Goal: Find contact information: Find contact information

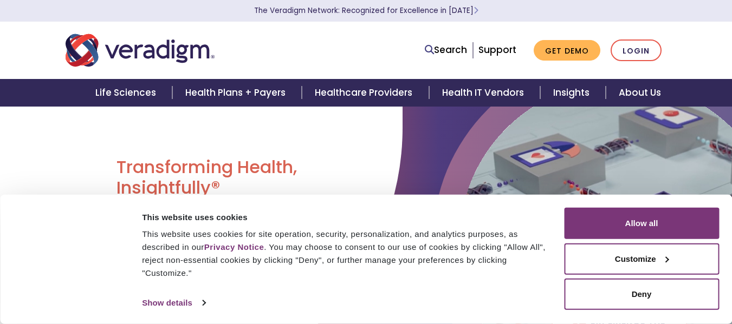
scroll to position [145, 0]
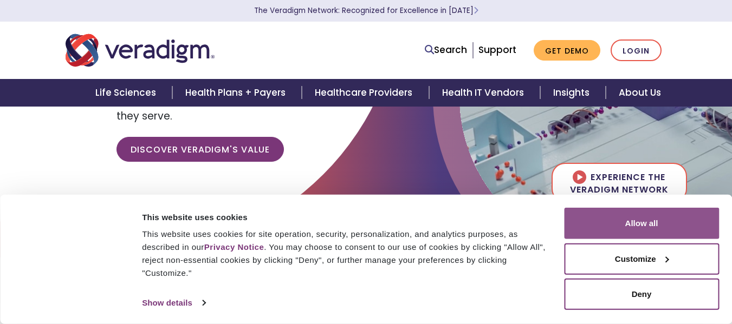
click at [656, 217] on button "Allow all" at bounding box center [641, 223] width 155 height 31
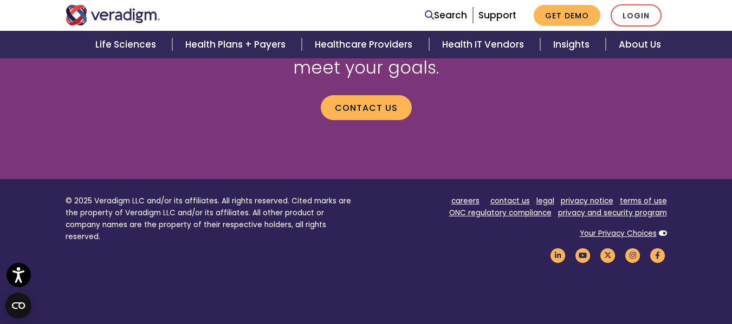
scroll to position [1571, 0]
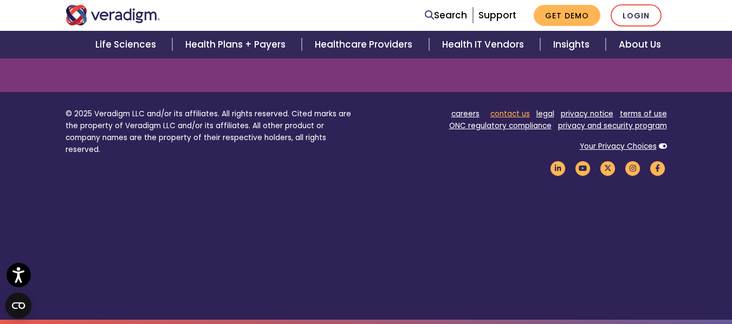
click at [529, 114] on link "contact us" at bounding box center [510, 114] width 40 height 10
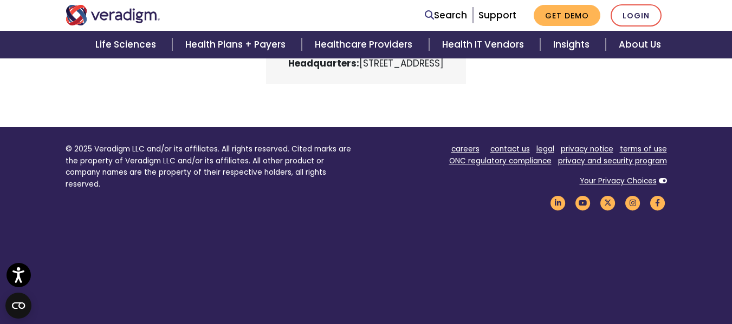
scroll to position [505, 0]
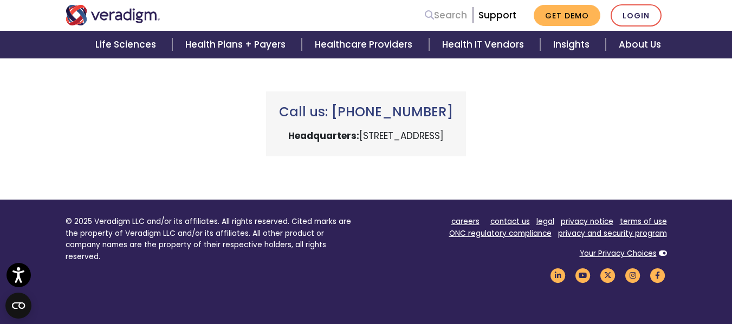
click at [453, 14] on link "Search" at bounding box center [446, 15] width 42 height 15
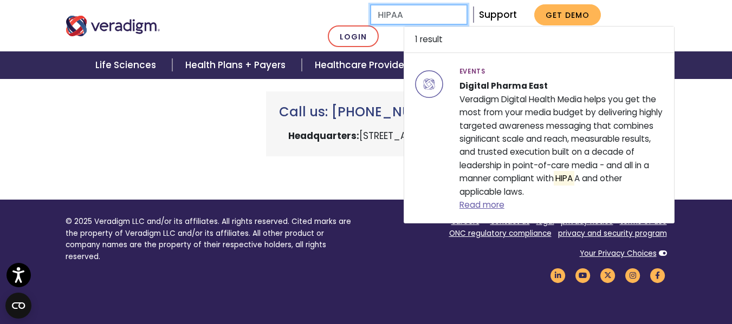
type input "HIPAA"
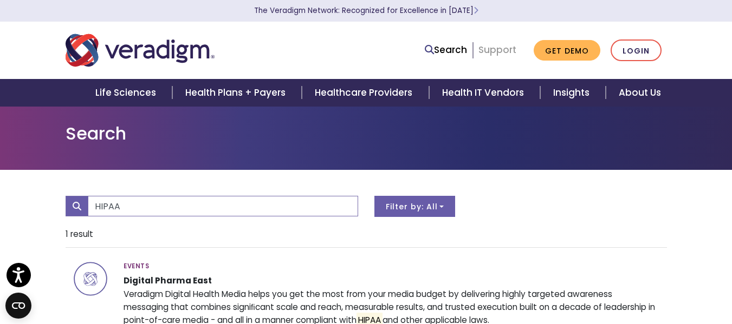
click at [497, 51] on link "Support" at bounding box center [497, 49] width 38 height 13
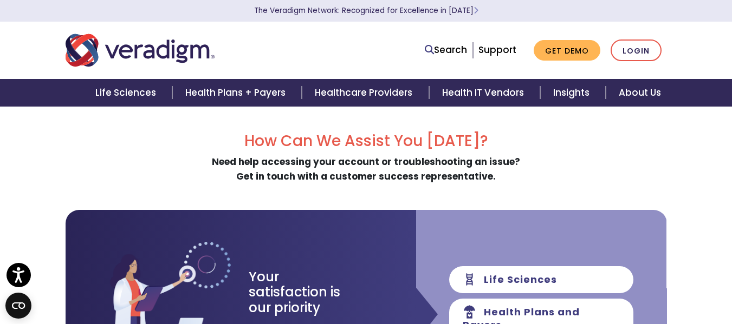
drag, startPoint x: 503, startPoint y: 174, endPoint x: 518, endPoint y: 176, distance: 15.8
click at [518, 176] on div "How Can We Assist You [DATE]? Need help accessing your account or troubleshooti…" at bounding box center [366, 158] width 601 height 52
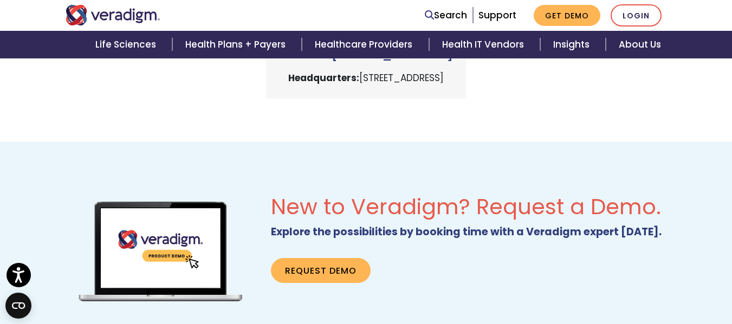
scroll to position [433, 0]
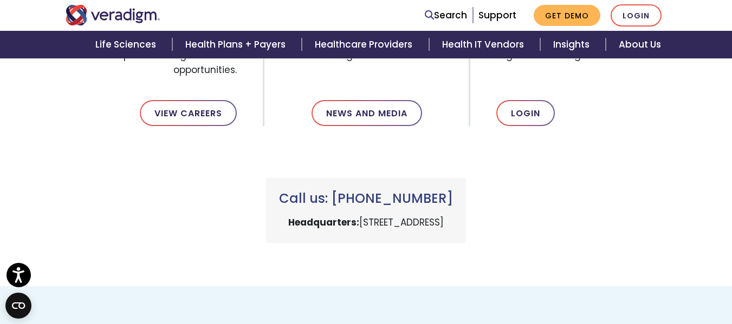
drag, startPoint x: 290, startPoint y: 221, endPoint x: 546, endPoint y: 227, distance: 255.7
click at [546, 227] on div "Call us: [PHONE_NUMBER] Headquarters: [STREET_ADDRESS]" at bounding box center [365, 197] width 617 height 91
click at [501, 18] on link "Support" at bounding box center [497, 15] width 38 height 13
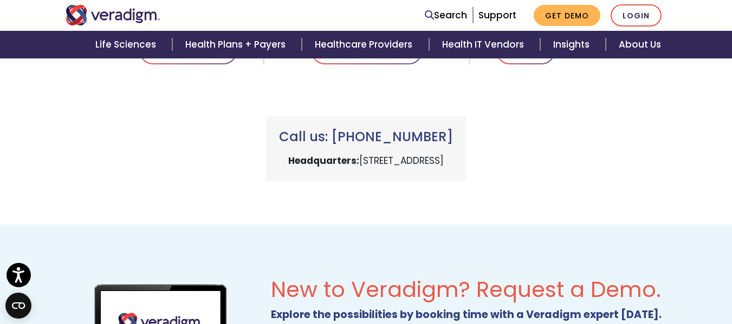
scroll to position [492, 0]
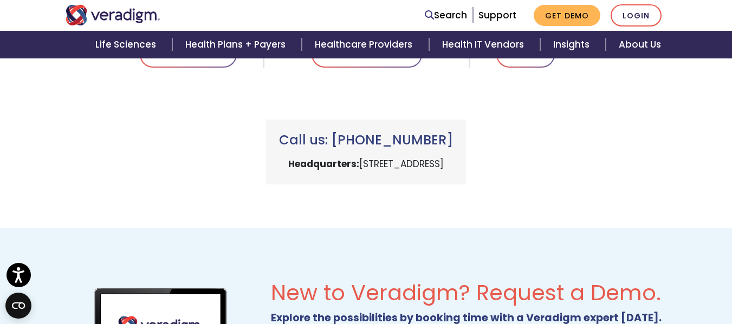
drag, startPoint x: 466, startPoint y: 147, endPoint x: 268, endPoint y: 137, distance: 197.9
click at [279, 137] on h3 "Call us: [PHONE_NUMBER]" at bounding box center [366, 141] width 174 height 16
click at [299, 115] on div "Call us: +1 (800) 877-5678 Headquarters: 222 W Merchandise Mart Plaza, Chicago,…" at bounding box center [365, 139] width 617 height 91
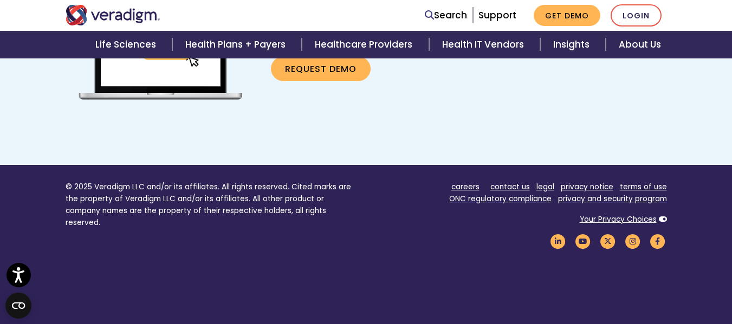
scroll to position [853, 0]
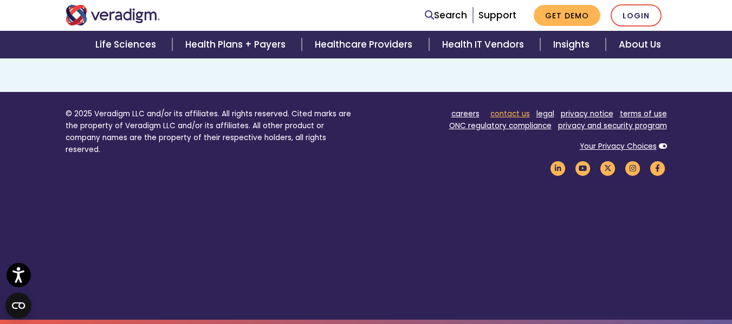
click at [505, 111] on link "contact us" at bounding box center [510, 114] width 40 height 10
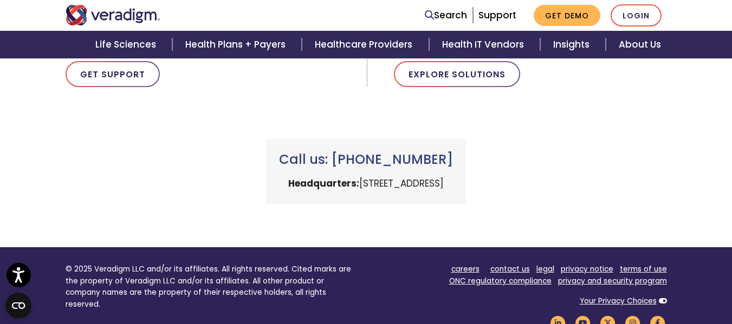
scroll to position [433, 0]
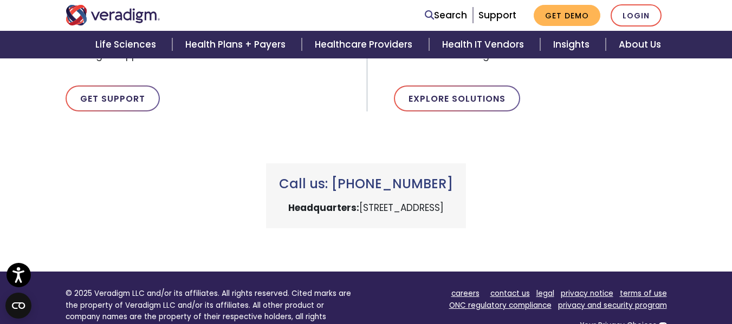
drag, startPoint x: 279, startPoint y: 184, endPoint x: 482, endPoint y: 180, distance: 202.6
click at [453, 180] on h3 "Call us: [PHONE_NUMBER]" at bounding box center [366, 185] width 174 height 16
click at [453, 184] on h3 "Call us: [PHONE_NUMBER]" at bounding box center [366, 185] width 174 height 16
drag, startPoint x: 455, startPoint y: 183, endPoint x: 232, endPoint y: 187, distance: 223.7
click at [279, 187] on h3 "Call us: [PHONE_NUMBER]" at bounding box center [366, 185] width 174 height 16
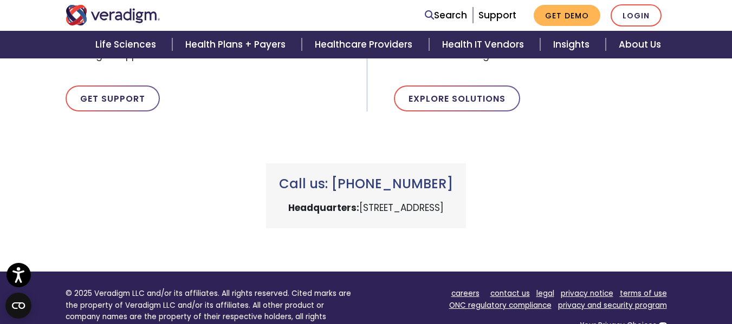
click at [253, 142] on div "Call us: +1 (800) 877-5678 Headquarters: 222 W Merchandise Mart Plaza, Chicago,…" at bounding box center [365, 183] width 617 height 91
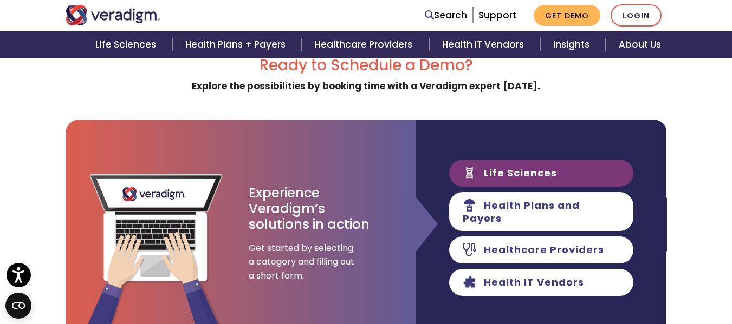
scroll to position [72, 0]
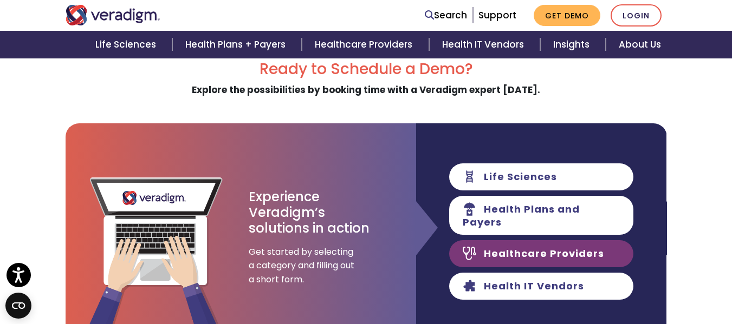
click at [503, 240] on link "Healthcare Providers" at bounding box center [541, 253] width 184 height 27
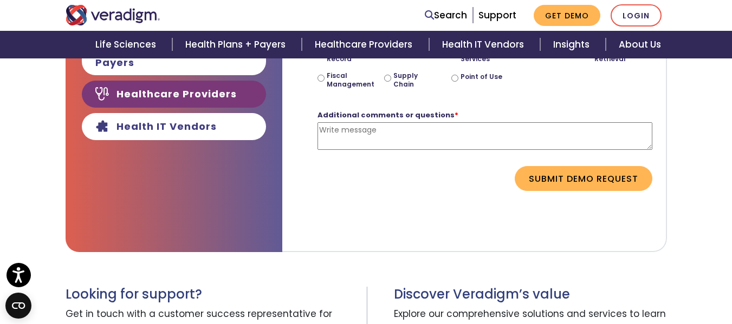
scroll to position [72, 0]
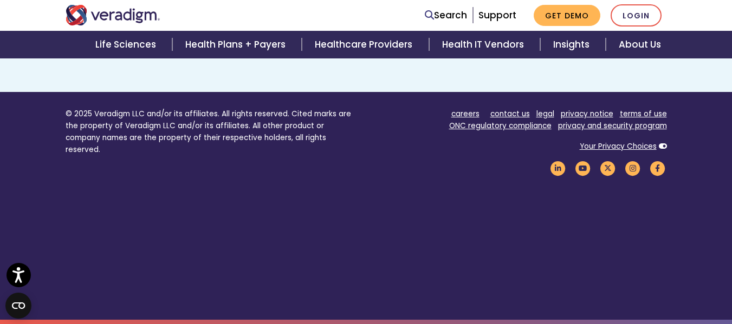
drag, startPoint x: 545, startPoint y: 144, endPoint x: 403, endPoint y: 276, distance: 193.5
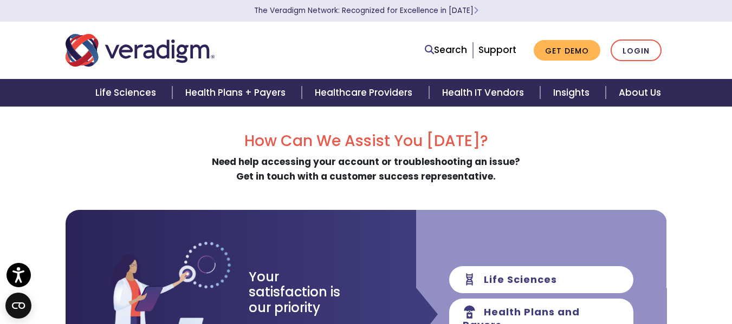
drag, startPoint x: 403, startPoint y: 267, endPoint x: 378, endPoint y: 113, distance: 155.8
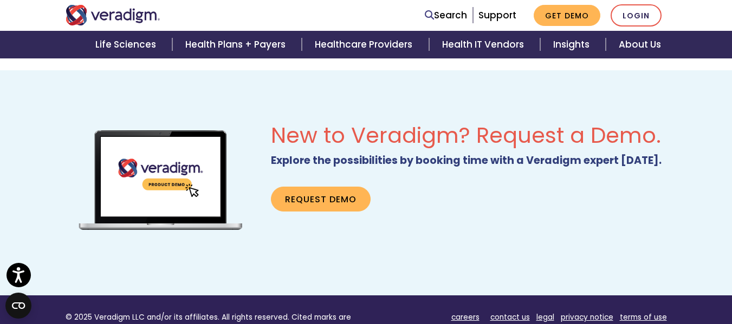
scroll to position [853, 0]
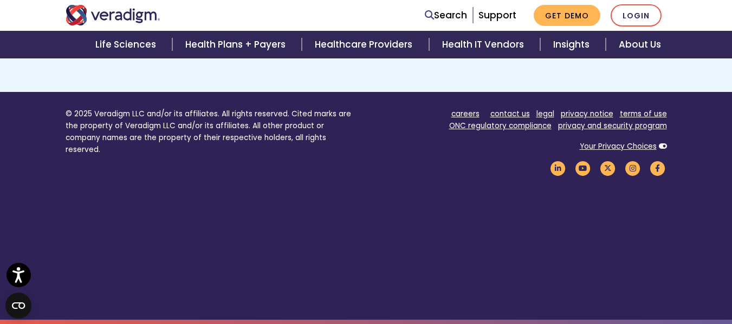
drag, startPoint x: 271, startPoint y: 133, endPoint x: 555, endPoint y: 226, distance: 298.8
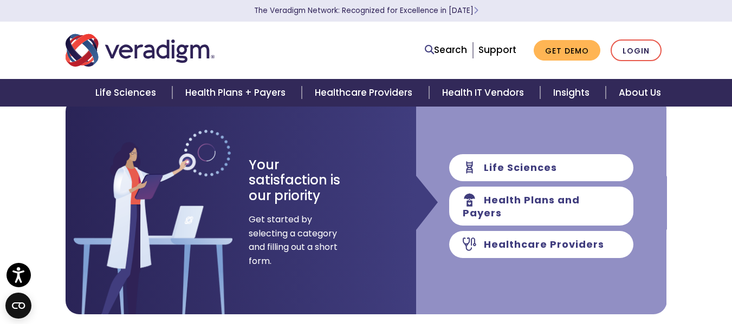
scroll to position [0, 0]
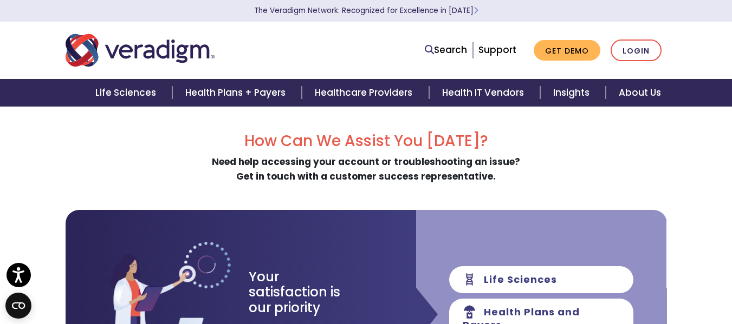
drag, startPoint x: 534, startPoint y: 224, endPoint x: 503, endPoint y: 112, distance: 116.9
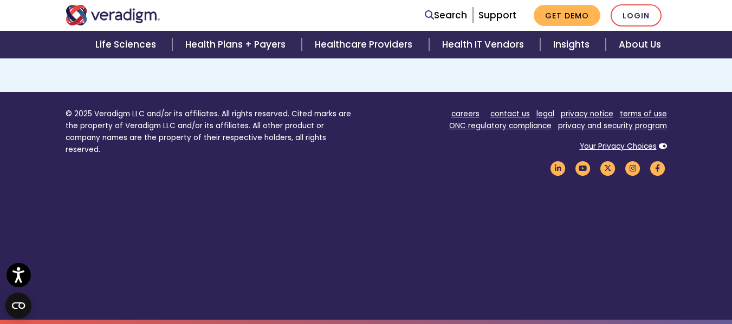
drag, startPoint x: 251, startPoint y: 125, endPoint x: 286, endPoint y: 224, distance: 105.3
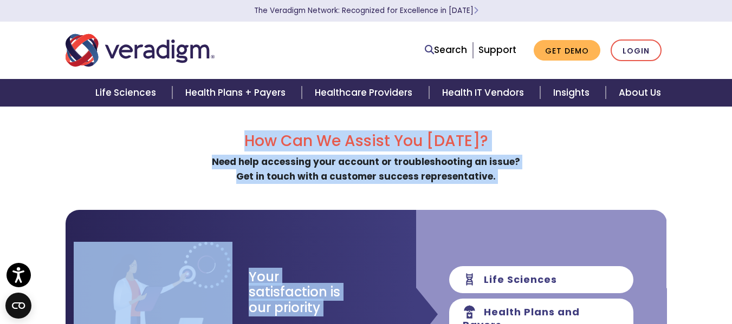
drag, startPoint x: 239, startPoint y: 137, endPoint x: 514, endPoint y: 191, distance: 280.4
click at [514, 191] on div "How Can We Assist You [DATE]? Need help accessing your account or troubleshooti…" at bounding box center [366, 279] width 601 height 295
click at [513, 180] on div "How Can We Assist You [DATE]? Need help accessing your account or troubleshooti…" at bounding box center [366, 158] width 601 height 52
click at [494, 178] on div "How Can We Assist You [DATE]? Need help accessing your account or troubleshooti…" at bounding box center [366, 158] width 601 height 52
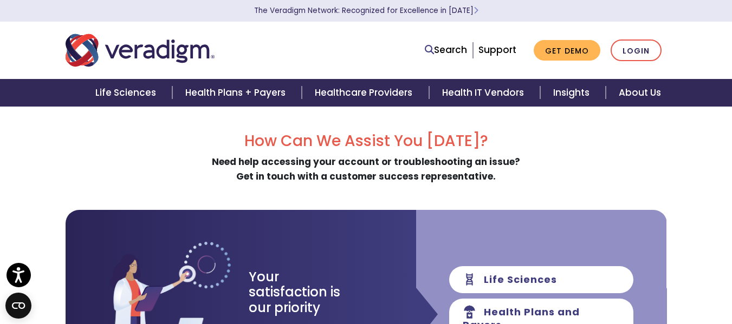
drag, startPoint x: 494, startPoint y: 175, endPoint x: 504, endPoint y: 174, distance: 10.3
click at [504, 174] on div "How Can We Assist You Today? Need help accessing your account or troubleshootin…" at bounding box center [366, 158] width 601 height 52
click at [484, 179] on strong "Need help accessing your account or troubleshooting an issue? Get in touch with…" at bounding box center [366, 169] width 308 height 28
drag, startPoint x: 492, startPoint y: 178, endPoint x: 231, endPoint y: 125, distance: 267.0
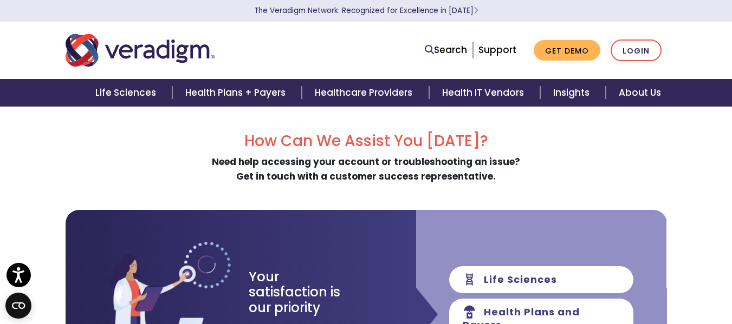
click at [253, 140] on h2 "How Can We Assist You Today?" at bounding box center [366, 141] width 601 height 18
drag, startPoint x: 244, startPoint y: 140, endPoint x: 525, endPoint y: 183, distance: 284.3
click at [525, 183] on div "How Can We Assist You Today? Need help accessing your account or troubleshootin…" at bounding box center [366, 158] width 601 height 52
click at [514, 183] on div "How Can We Assist You Today? Need help accessing your account or troubleshootin…" at bounding box center [366, 158] width 601 height 52
drag, startPoint x: 499, startPoint y: 174, endPoint x: 183, endPoint y: 127, distance: 319.3
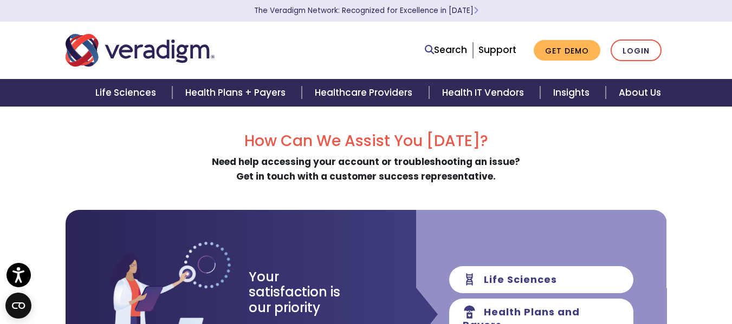
click at [227, 133] on h2 "How Can We Assist You Today?" at bounding box center [366, 141] width 601 height 18
drag, startPoint x: 243, startPoint y: 135, endPoint x: 517, endPoint y: 179, distance: 278.1
click at [517, 179] on div "How Can We Assist You Today? Need help accessing your account or troubleshootin…" at bounding box center [366, 158] width 601 height 52
click at [514, 179] on div "How Can We Assist You Today? Need help accessing your account or troubleshootin…" at bounding box center [366, 158] width 601 height 52
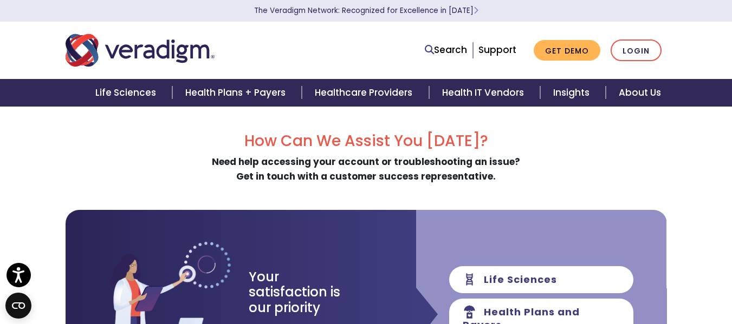
drag, startPoint x: 502, startPoint y: 179, endPoint x: 204, endPoint y: 138, distance: 300.7
click at [204, 138] on div "How Can We Assist You Today? Need help accessing your account or troubleshootin…" at bounding box center [366, 158] width 601 height 52
click at [604, 173] on div "How Can We Assist You Today? Need help accessing your account or troubleshootin…" at bounding box center [366, 158] width 601 height 52
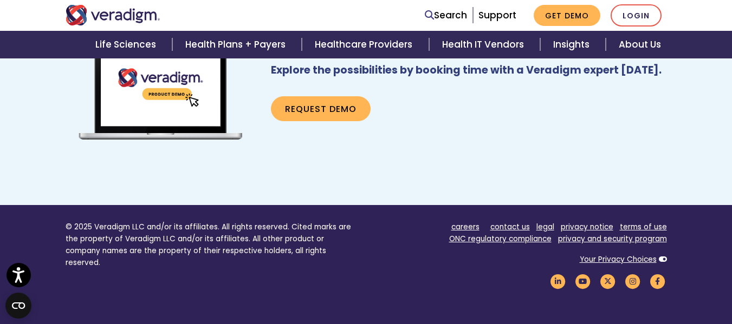
drag, startPoint x: 697, startPoint y: 185, endPoint x: 649, endPoint y: 273, distance: 99.8
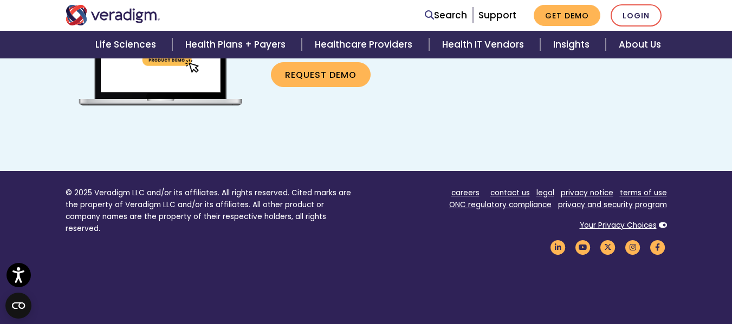
scroll to position [498, 0]
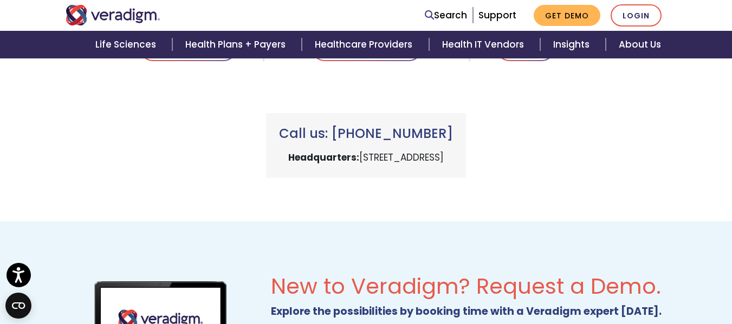
drag, startPoint x: 523, startPoint y: 237, endPoint x: 490, endPoint y: 102, distance: 138.7
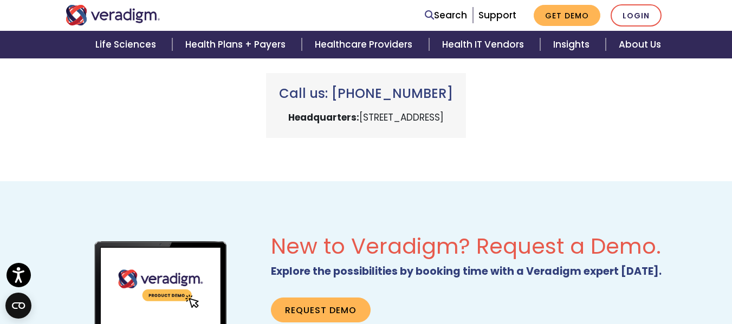
scroll to position [722, 0]
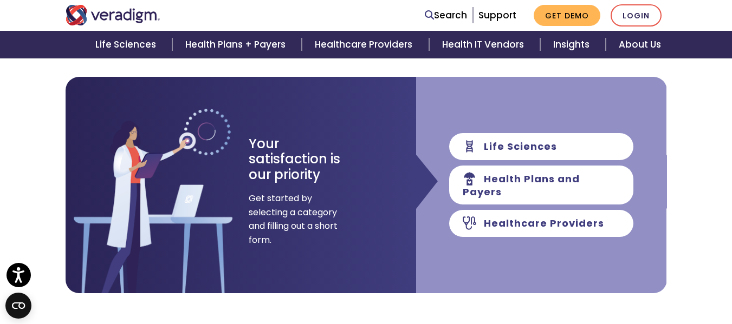
drag, startPoint x: 407, startPoint y: 202, endPoint x: 415, endPoint y: 105, distance: 97.2
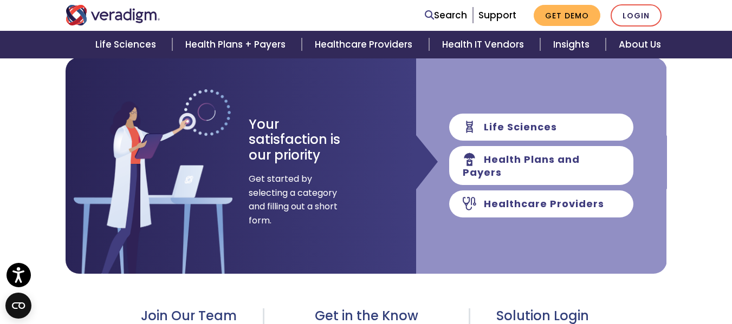
drag, startPoint x: 416, startPoint y: 125, endPoint x: 410, endPoint y: 187, distance: 62.6
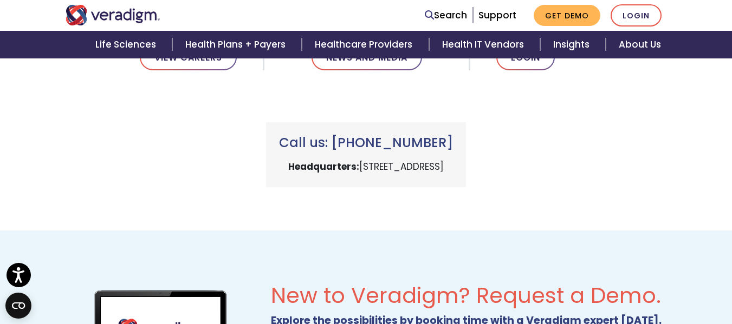
drag, startPoint x: 416, startPoint y: 212, endPoint x: 416, endPoint y: 309, distance: 96.9
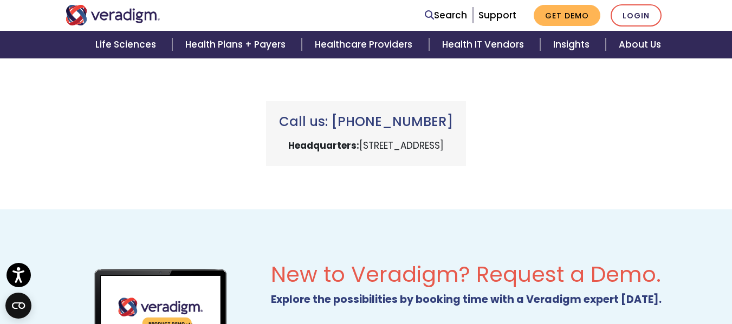
scroll to position [489, 0]
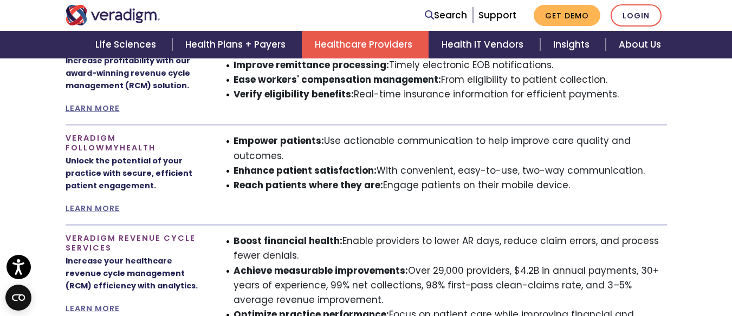
scroll to position [938, 0]
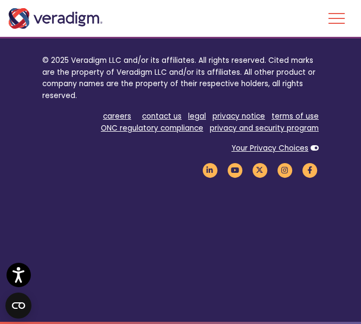
scroll to position [2855, 0]
